Goal: Use online tool/utility: Utilize a website feature to perform a specific function

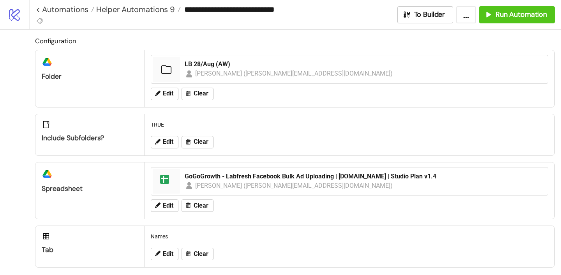
click at [170, 97] on span "Edit" at bounding box center [168, 93] width 11 height 7
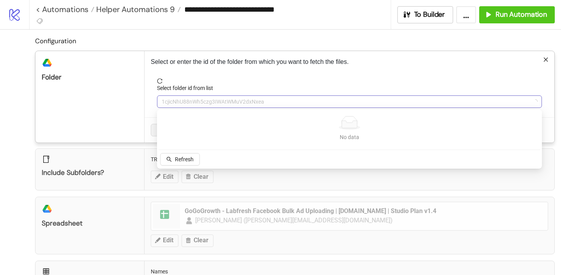
click at [179, 106] on span "1cjicNhU88nWh5czg3IWAtWMuV2dxNxea" at bounding box center [349, 102] width 375 height 12
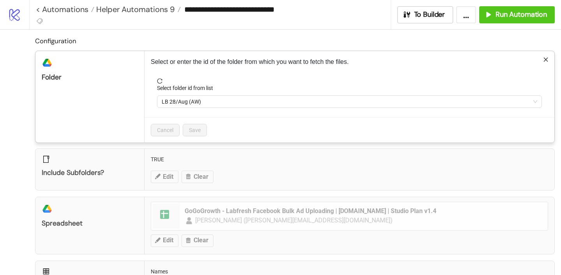
click at [179, 106] on span "LB 28/Aug (AW)" at bounding box center [349, 102] width 375 height 12
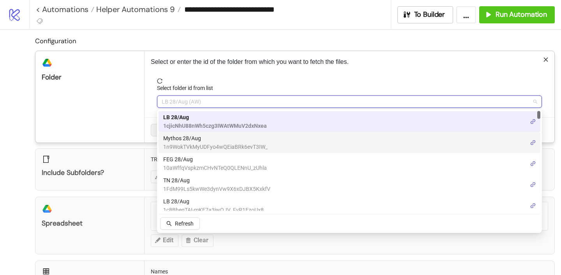
click at [178, 138] on span "Mythos 28/Aug" at bounding box center [215, 138] width 104 height 9
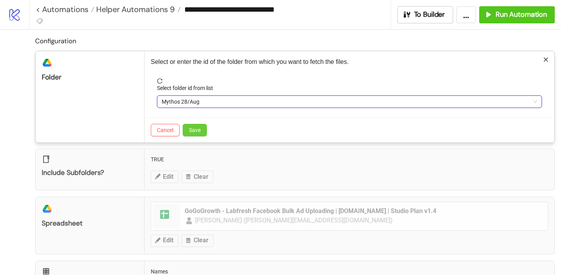
click at [194, 131] on span "Save" at bounding box center [195, 130] width 12 height 6
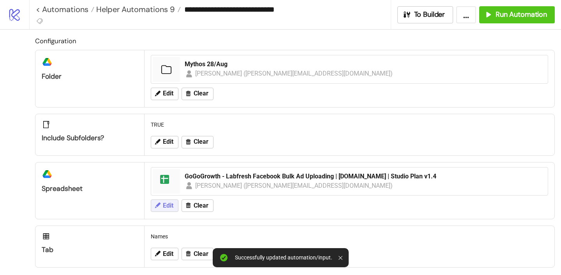
click at [170, 206] on span "Edit" at bounding box center [168, 205] width 11 height 7
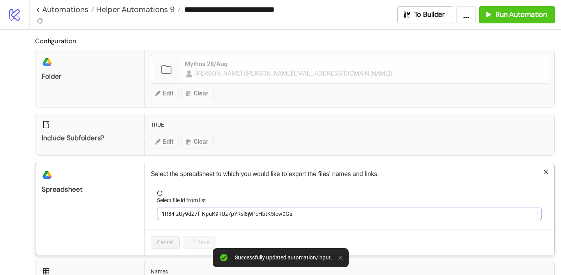
click at [184, 211] on span "1R84-zUy9dZ7f_NpuK9TUz7pYRsl8j9PcHbtK5Icw0Gs" at bounding box center [349, 214] width 375 height 12
click at [184, 211] on span "GoGoGrowth - Labfresh Facebook Bulk Ad Uploading | [DOMAIN_NAME] | Studio Plan …" at bounding box center [349, 214] width 375 height 12
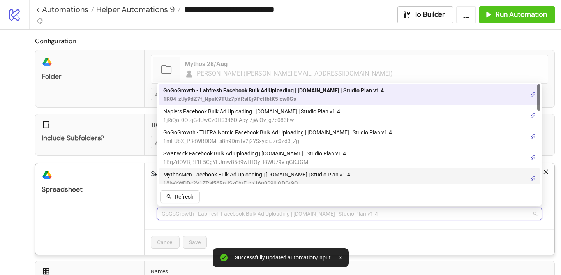
click at [184, 173] on span "MythosMen Facebook Bulk Ad Uploading | [DOMAIN_NAME] | Studio Plan v1.4" at bounding box center [256, 174] width 187 height 9
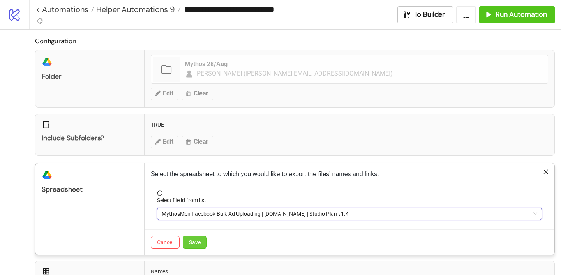
click at [194, 241] on span "Save" at bounding box center [195, 242] width 12 height 6
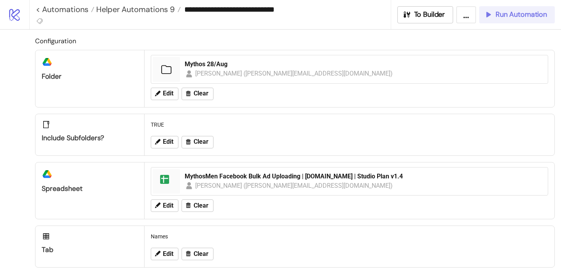
click at [482, 16] on button "Run Automation" at bounding box center [517, 14] width 76 height 17
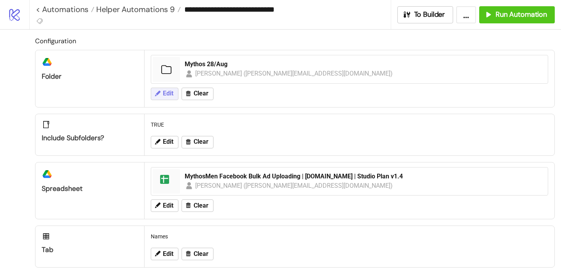
click at [163, 89] on button "Edit" at bounding box center [165, 94] width 28 height 12
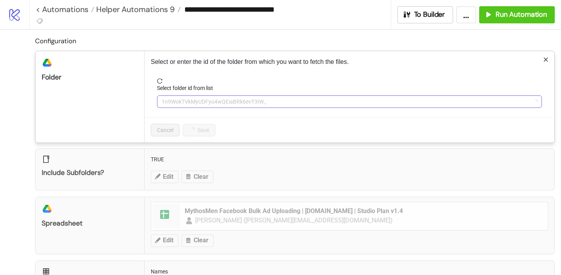
click at [185, 103] on span "1n9WokTVkMyUDFyo4wQEiaBRk6evT3IW_" at bounding box center [349, 102] width 375 height 12
click at [187, 109] on form "Select folder id from list Mythos 28/Aug" at bounding box center [349, 97] width 397 height 39
click at [187, 103] on span "Mythos 28/Aug" at bounding box center [349, 102] width 375 height 12
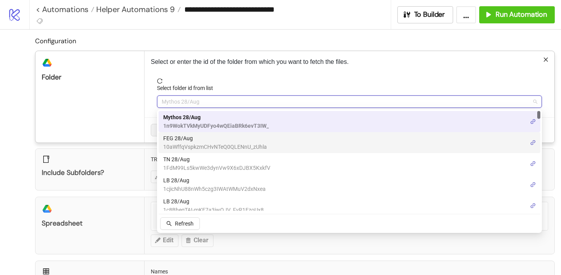
click at [183, 136] on span "FEG 28/Aug" at bounding box center [215, 138] width 104 height 9
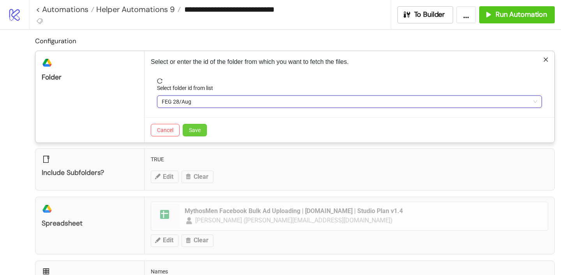
click at [197, 132] on span "Save" at bounding box center [195, 130] width 12 height 6
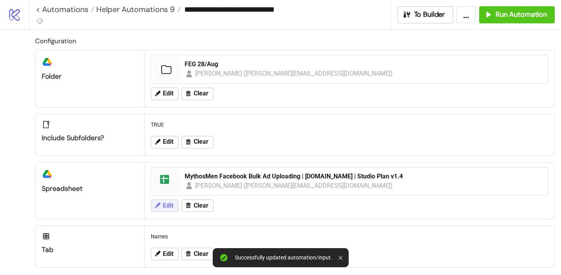
click at [169, 206] on span "Edit" at bounding box center [168, 205] width 11 height 7
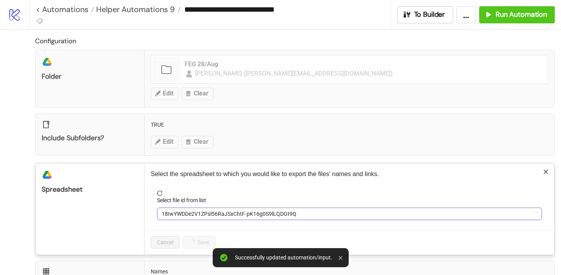
click at [184, 208] on span "18IwYWDDe2V1ZPsl56RaJSxChtF-pK16g0S9lLQDGt9Q" at bounding box center [349, 214] width 375 height 12
click at [183, 211] on span "MythosMen Facebook Bulk Ad Uploading | [DOMAIN_NAME] | Studio Plan v1.4" at bounding box center [349, 214] width 375 height 12
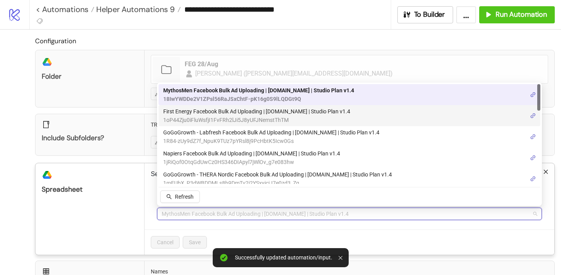
click at [207, 115] on span "First Energy Facebook Bulk Ad Uploading | [DOMAIN_NAME] | Studio Plan v1.4" at bounding box center [256, 111] width 187 height 9
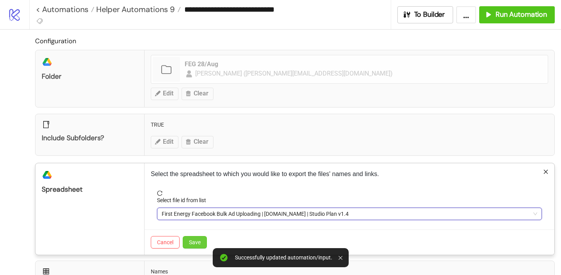
click at [197, 243] on span "Save" at bounding box center [195, 242] width 12 height 6
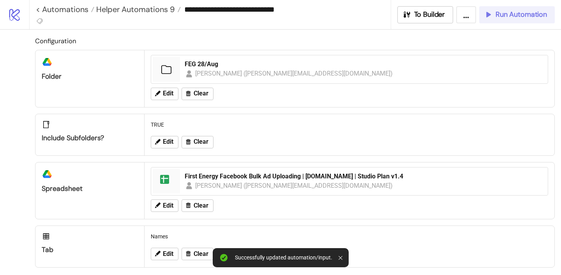
click at [537, 18] on span "Run Automation" at bounding box center [520, 14] width 51 height 9
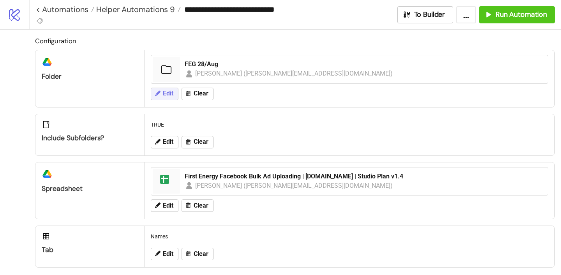
click at [162, 92] on button "Edit" at bounding box center [165, 94] width 28 height 12
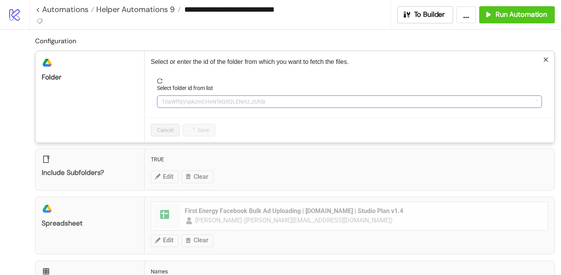
click at [179, 103] on span "10aWffqVspkzmCHvNTeQ0QLENnU_zUhla" at bounding box center [349, 102] width 375 height 12
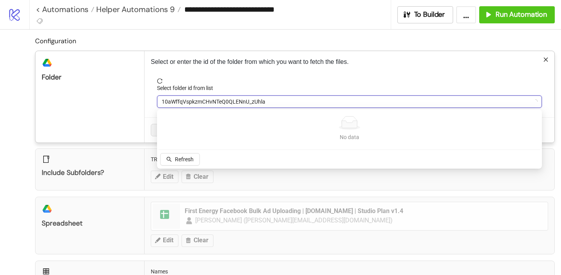
click at [179, 103] on span "10aWffqVspkzmCHvNTeQ0QLENnU_zUhla" at bounding box center [349, 102] width 375 height 12
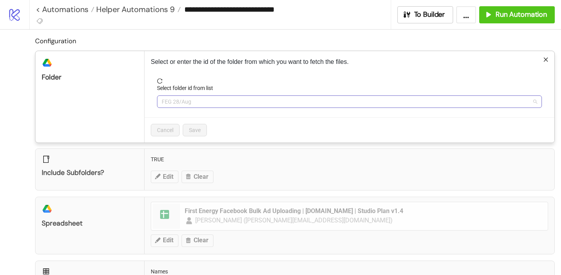
click at [182, 100] on span "FEG 28/Aug" at bounding box center [349, 102] width 375 height 12
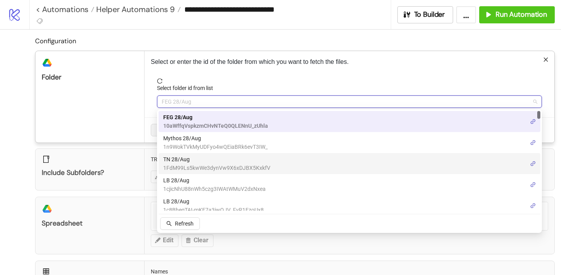
click at [181, 165] on span "1FdM99Ls5kwWe3dynVw9X6xDJBX5KxkfV" at bounding box center [216, 168] width 107 height 9
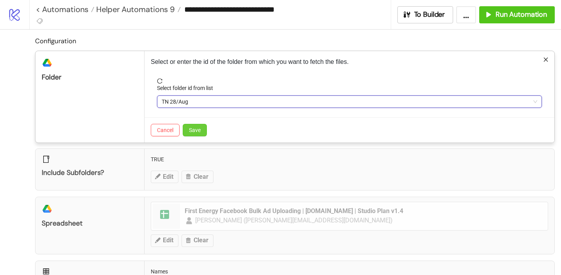
click at [185, 132] on button "Save" at bounding box center [195, 130] width 24 height 12
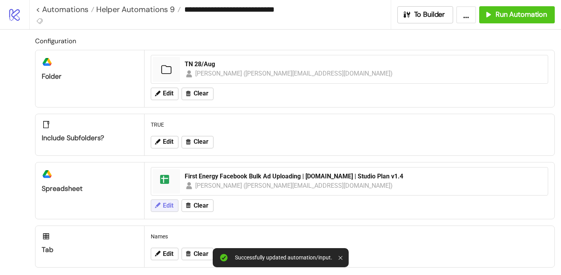
click at [161, 205] on button "Edit" at bounding box center [165, 205] width 28 height 12
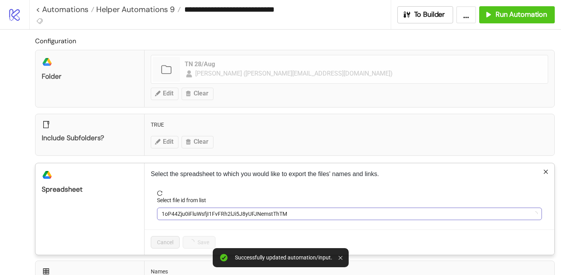
click at [172, 218] on span "1oP44Zju0iFluWsfjI1FvFRh2lJi5J8yUFJNemstThTM" at bounding box center [349, 214] width 375 height 12
click at [172, 217] on span "First Energy Facebook Bulk Ad Uploading | [DOMAIN_NAME] | Studio Plan v1.4" at bounding box center [349, 214] width 375 height 12
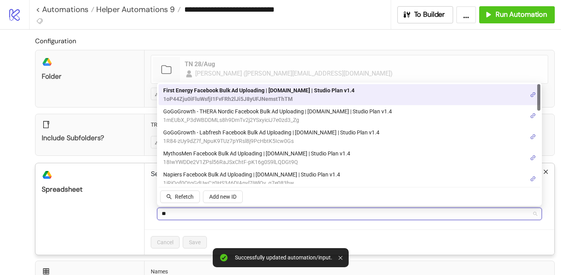
type input "***"
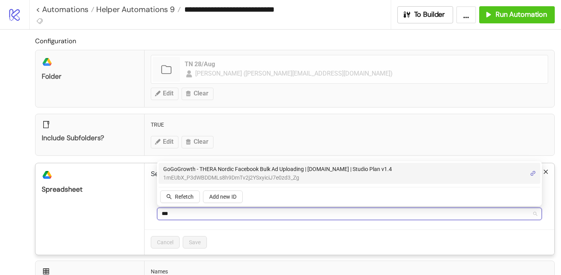
click at [218, 165] on span "GoGoGrowth - THERA Nordic Facebook Bulk Ad Uploading | [DOMAIN_NAME] | Studio P…" at bounding box center [277, 169] width 229 height 9
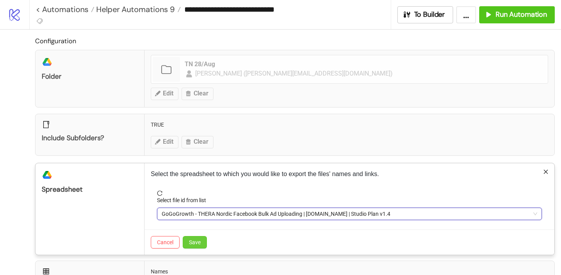
click at [199, 242] on span "Save" at bounding box center [195, 242] width 12 height 6
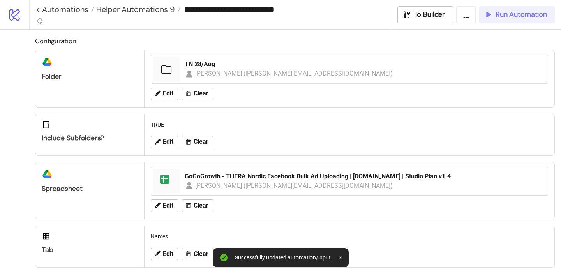
click at [519, 11] on span "Run Automation" at bounding box center [520, 14] width 51 height 9
